Goal: Find specific page/section

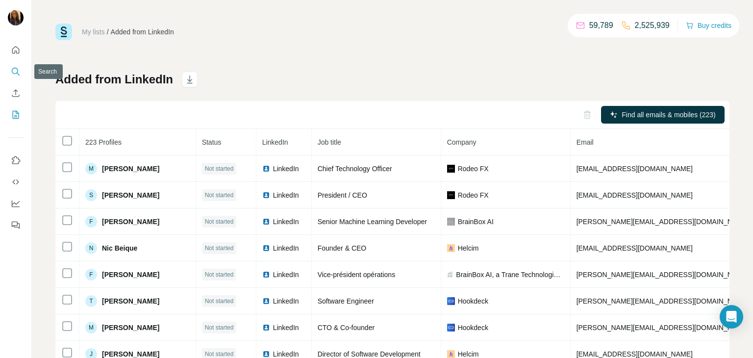
click at [13, 77] on button "Search" at bounding box center [16, 72] width 16 height 18
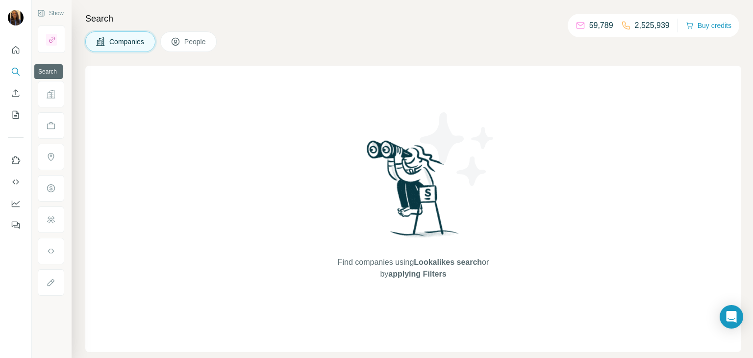
click at [13, 77] on button "Search" at bounding box center [16, 72] width 16 height 18
click at [15, 75] on icon "Search" at bounding box center [16, 72] width 10 height 10
